Goal: Task Accomplishment & Management: Use online tool/utility

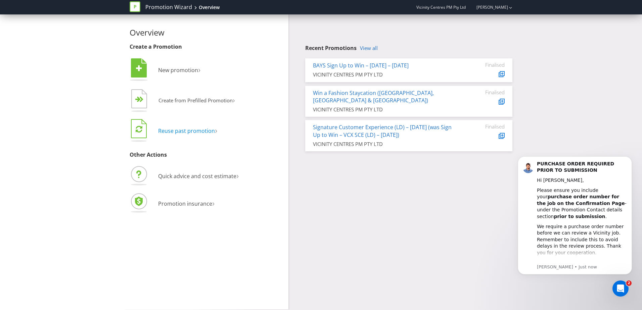
click at [190, 134] on span "Reuse past promotion" at bounding box center [186, 130] width 57 height 7
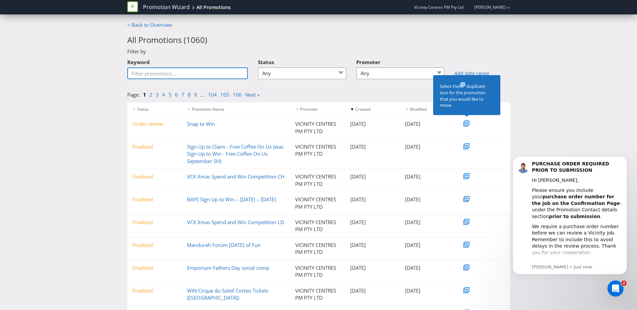
click at [180, 71] on input "Keyword" at bounding box center [187, 73] width 121 height 12
type input "dfo"
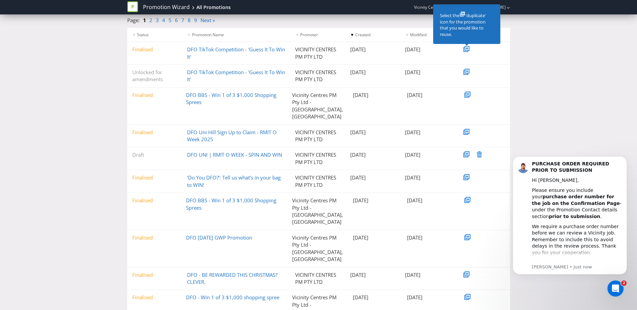
scroll to position [80, 0]
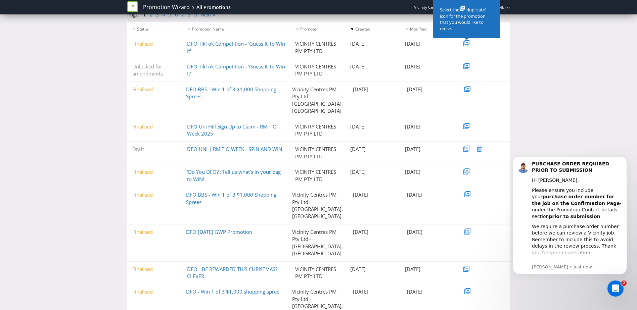
click at [150, 303] on div "Promotion Wizard All Promotions Vicinity Centres PM Pty Ltd [PERSON_NAME] Promo…" at bounding box center [318, 129] width 637 height 419
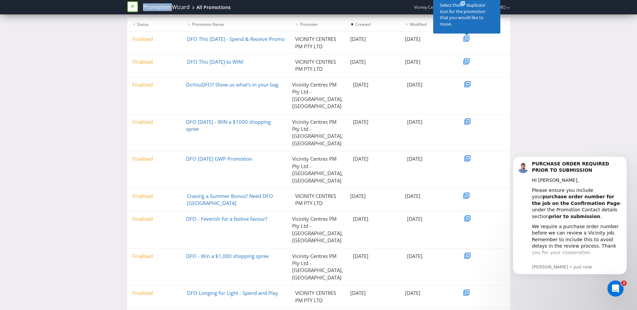
scroll to position [95, 0]
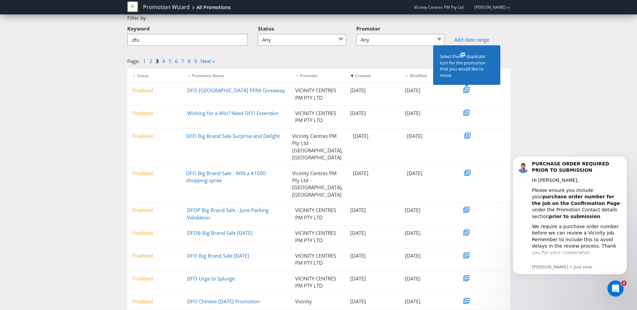
scroll to position [59, 0]
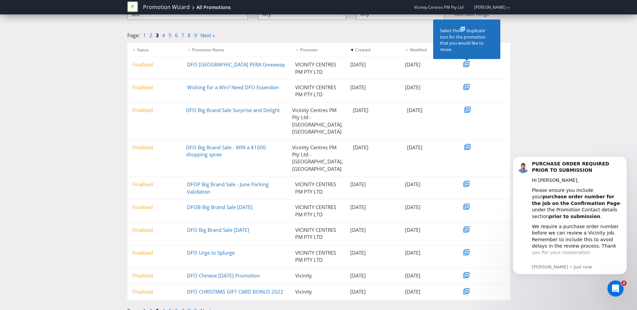
click at [163, 307] on link "4" at bounding box center [163, 310] width 3 height 7
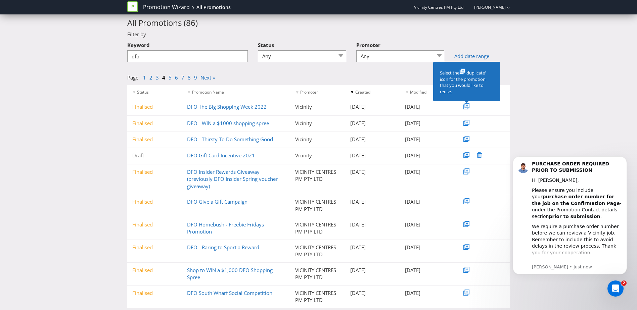
scroll to position [33, 0]
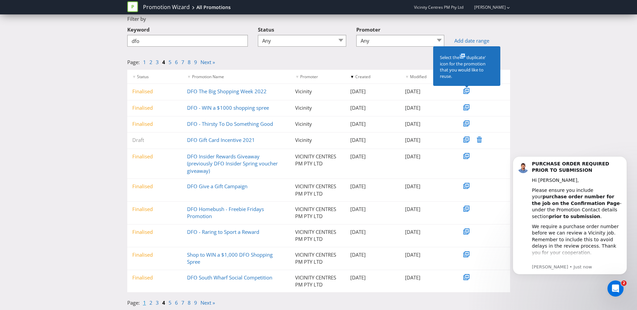
click at [143, 301] on link "1" at bounding box center [144, 302] width 3 height 7
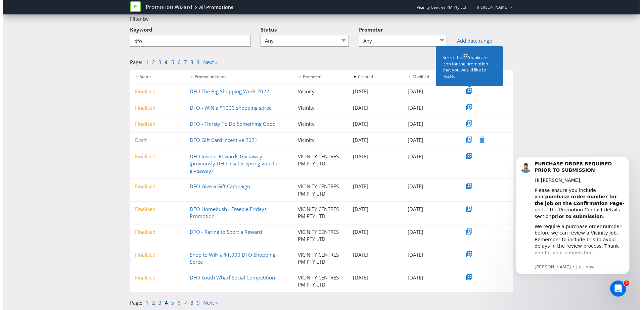
scroll to position [0, 0]
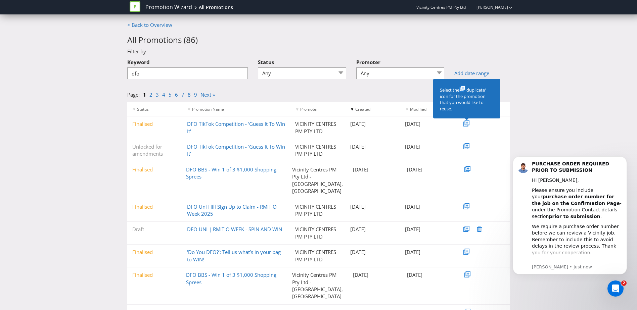
click at [542, 78] on div "< Back to Overview All Promotions ( 86 ) Filter by Keyword dfo Status Any Draft…" at bounding box center [318, 220] width 637 height 398
click at [146, 21] on link "< Back to Overview" at bounding box center [149, 24] width 45 height 7
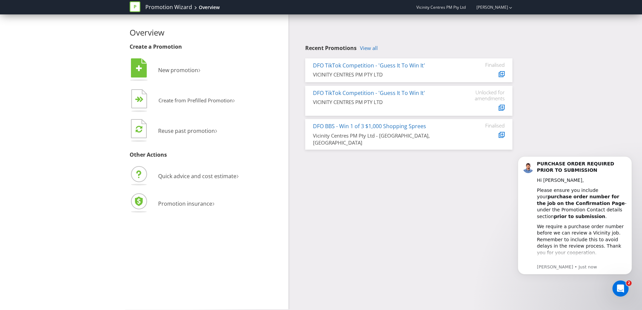
click at [320, 190] on div "Overview Create a Promotion  New promotion ›   Create from Prefilled Promoti…" at bounding box center [321, 161] width 393 height 295
click at [173, 71] on span "New promotion" at bounding box center [178, 69] width 40 height 7
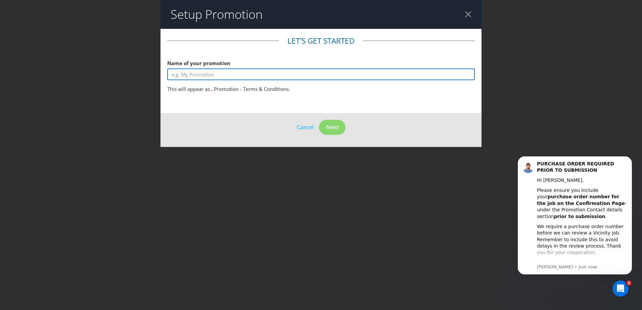
click at [238, 73] on input "text" at bounding box center [320, 74] width 307 height 12
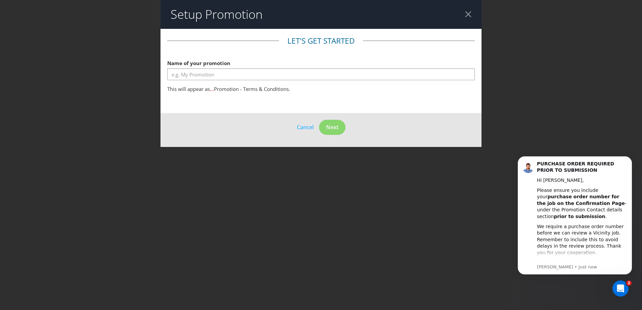
click at [469, 11] on div at bounding box center [468, 14] width 6 height 6
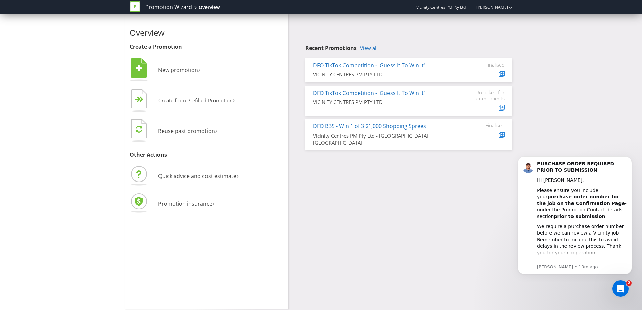
click at [572, 110] on div "Overview Create a Promotion  New promotion ›   Create from Prefilled Promoti…" at bounding box center [321, 161] width 642 height 295
